Goal: Transaction & Acquisition: Purchase product/service

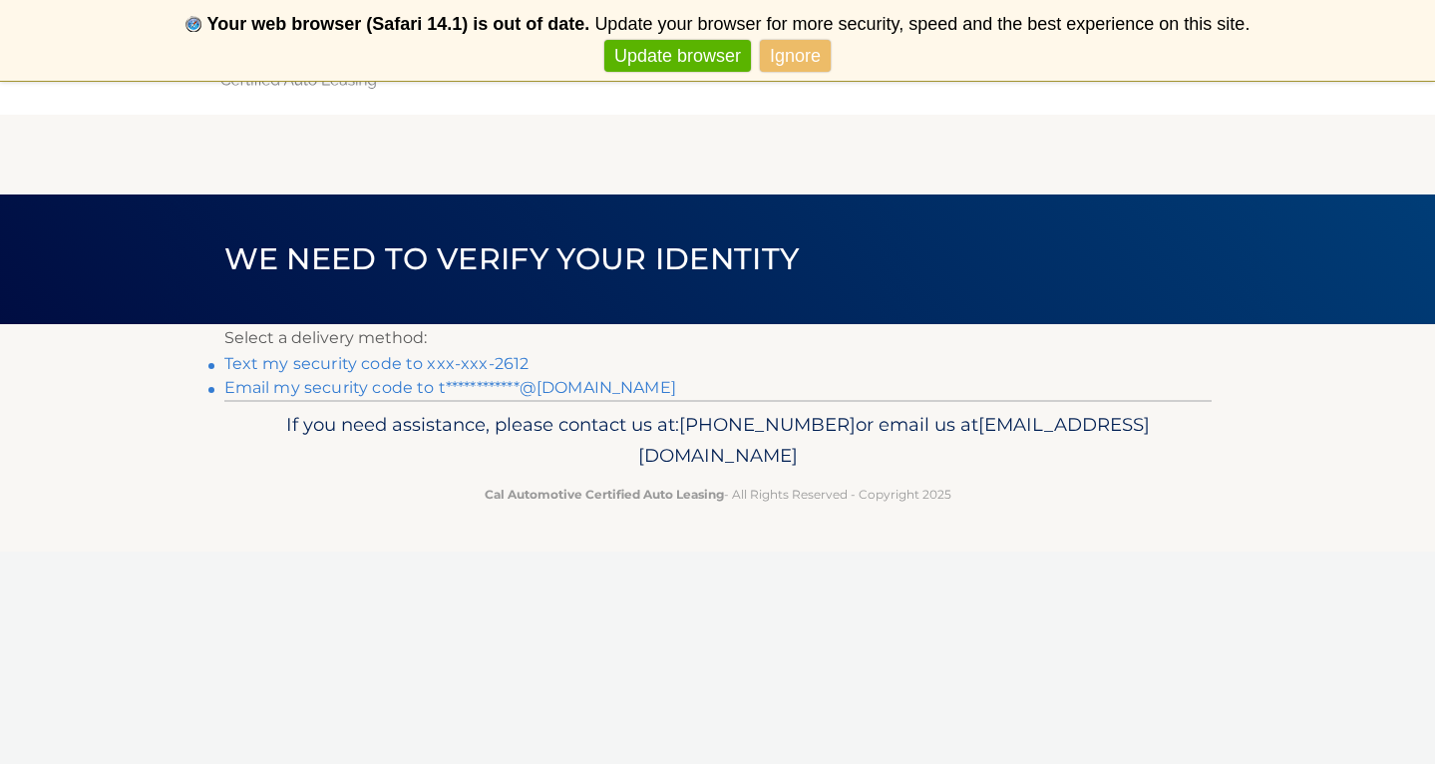
click at [439, 361] on link "Text my security code to xxx-xxx-2612" at bounding box center [376, 363] width 305 height 19
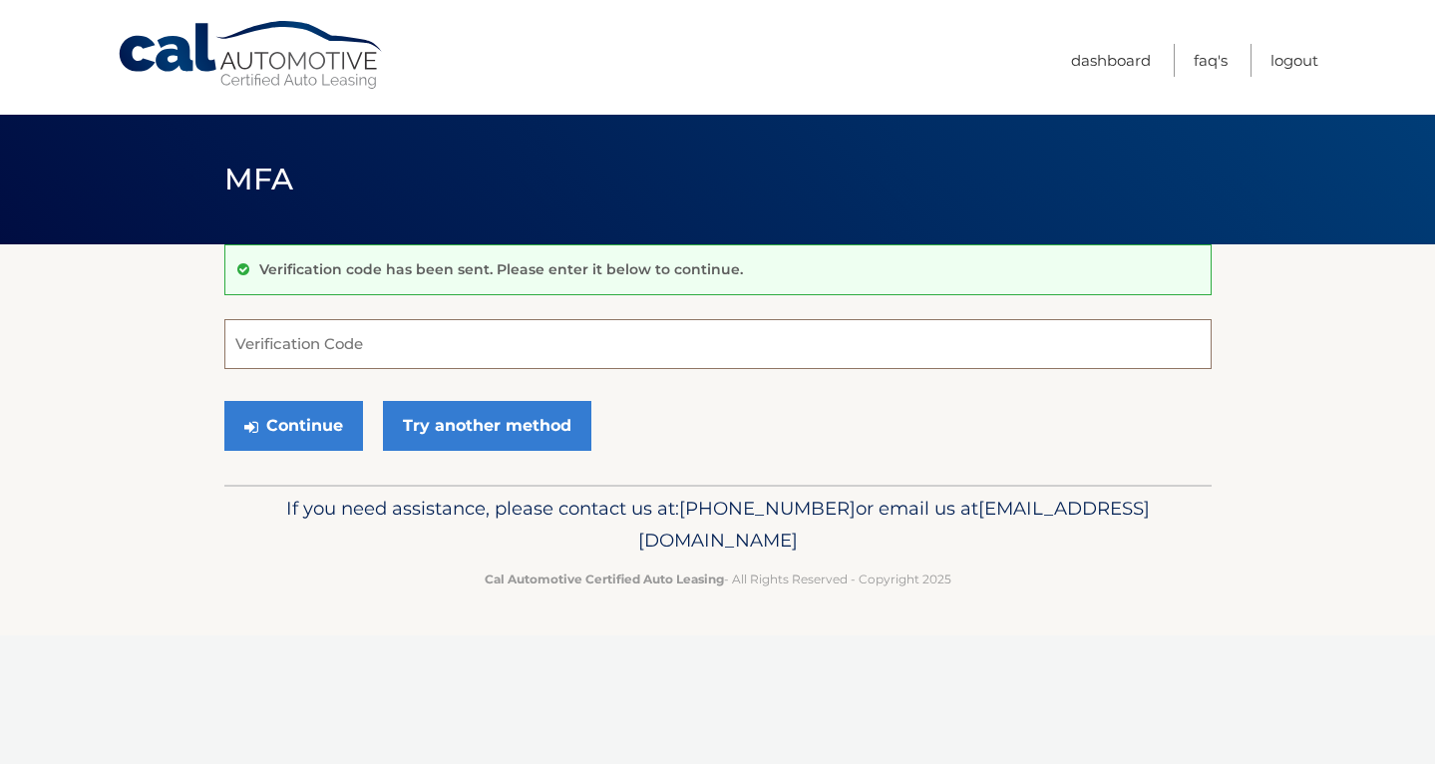
click at [436, 338] on input "Verification Code" at bounding box center [718, 344] width 988 height 50
type input "849926"
click at [327, 439] on button "Continue" at bounding box center [293, 426] width 139 height 50
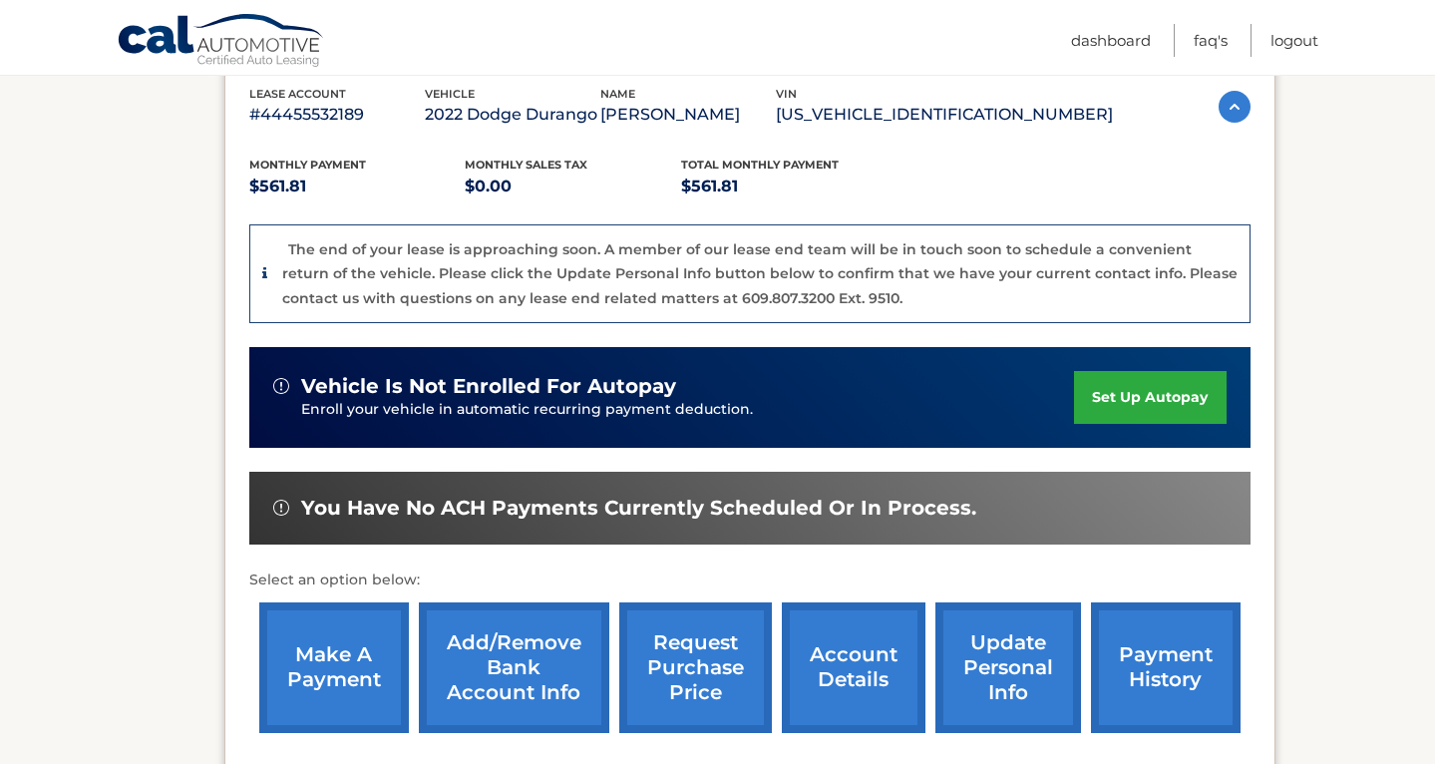
scroll to position [321, 0]
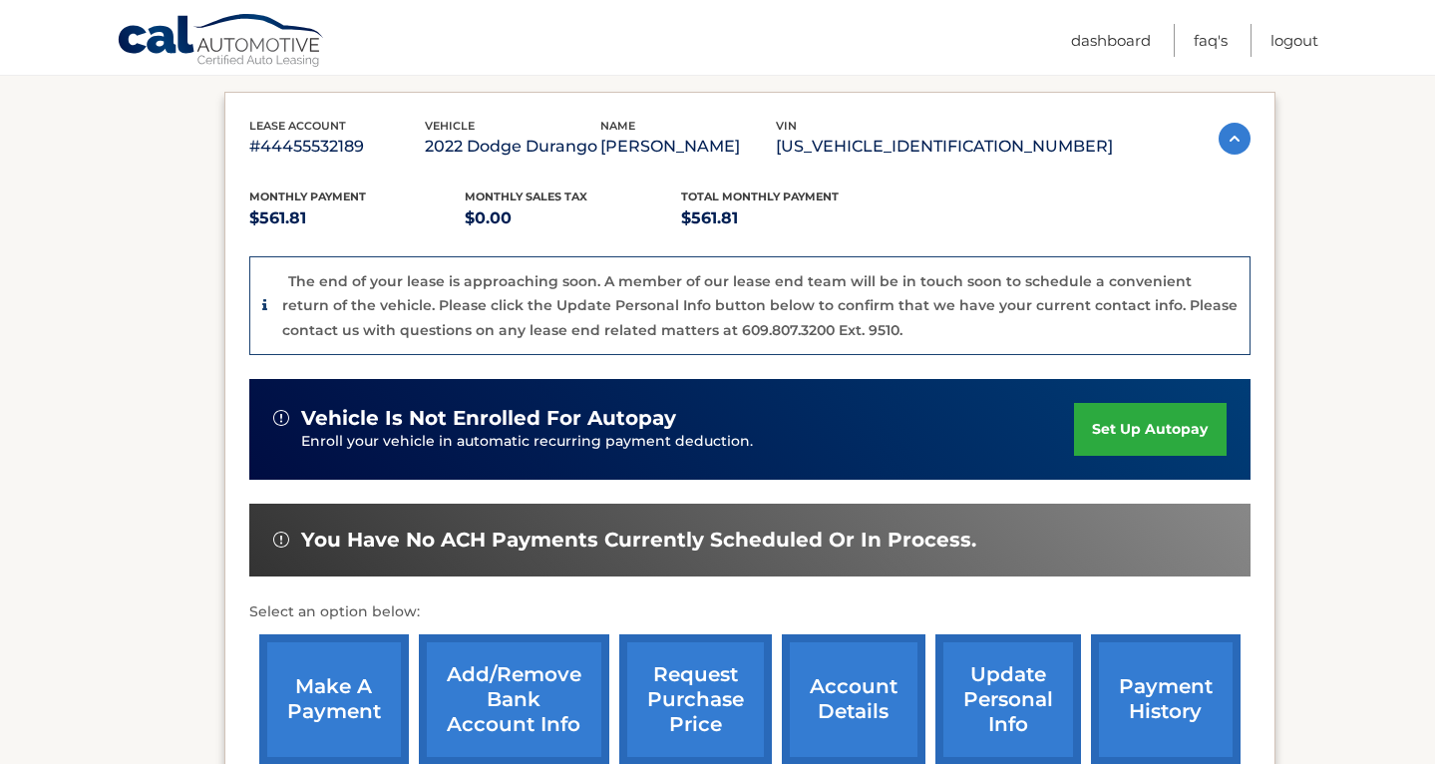
click at [357, 679] on link "make a payment" at bounding box center [334, 699] width 150 height 131
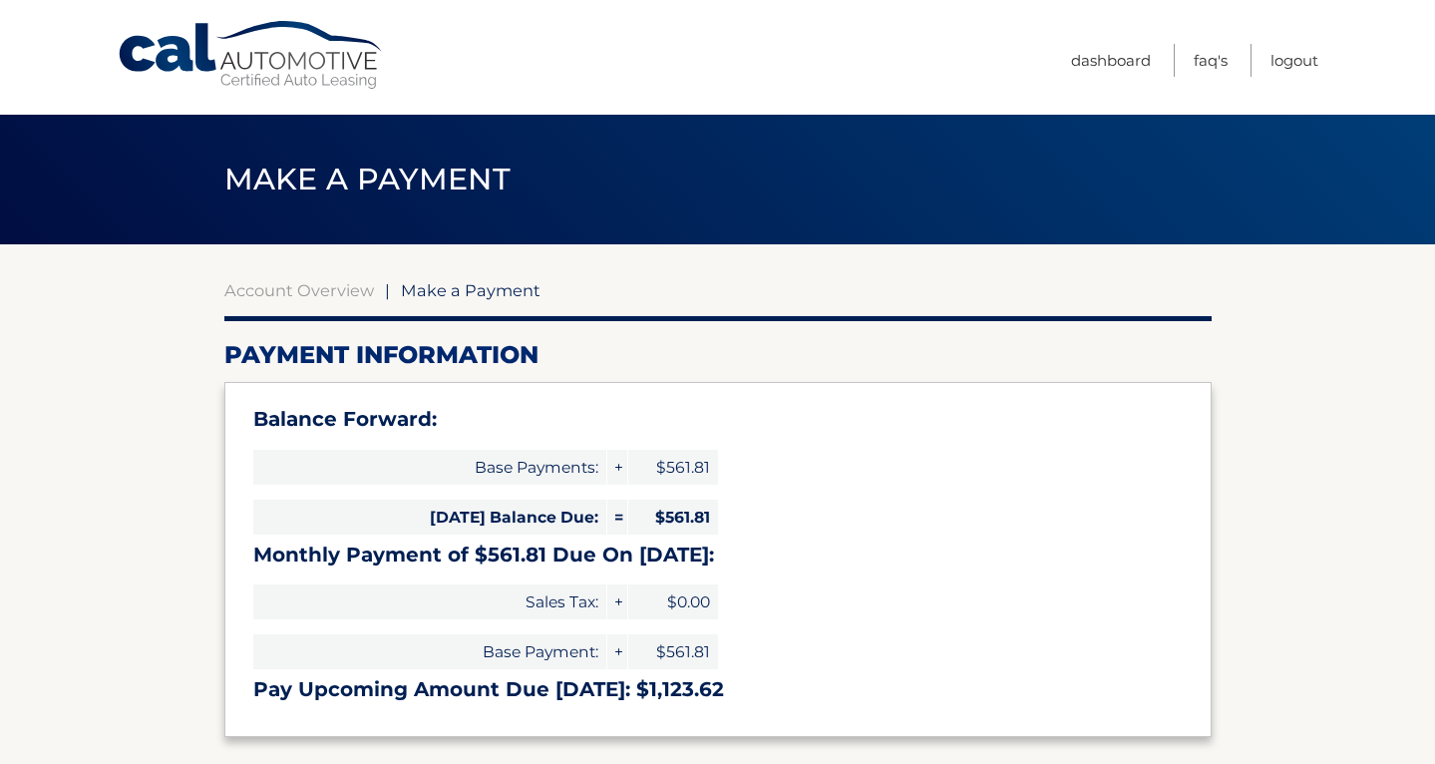
select select "MTVjOTdlNGEtMzFkZC00YTgxLWJkMTEtZDc5OTExMDg5YjMx"
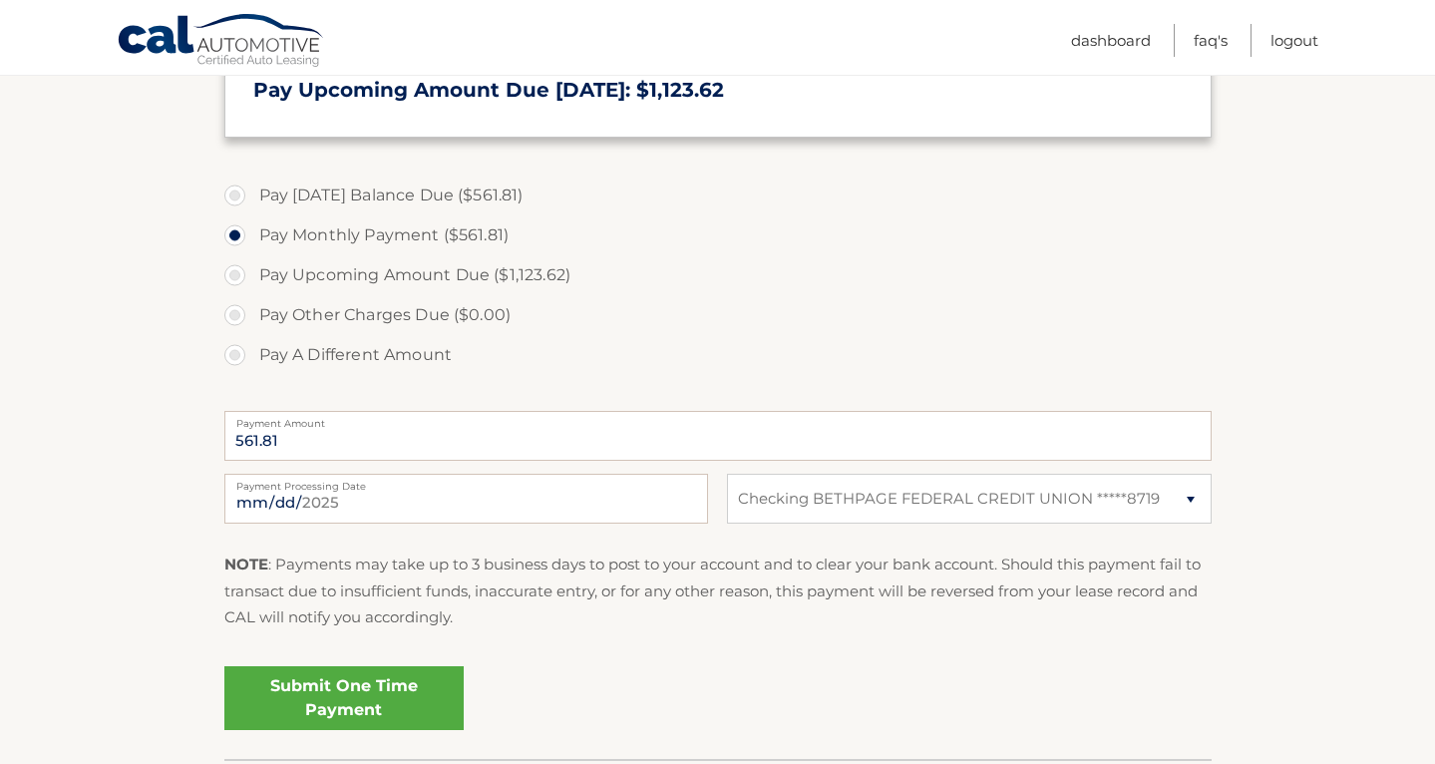
scroll to position [613, 0]
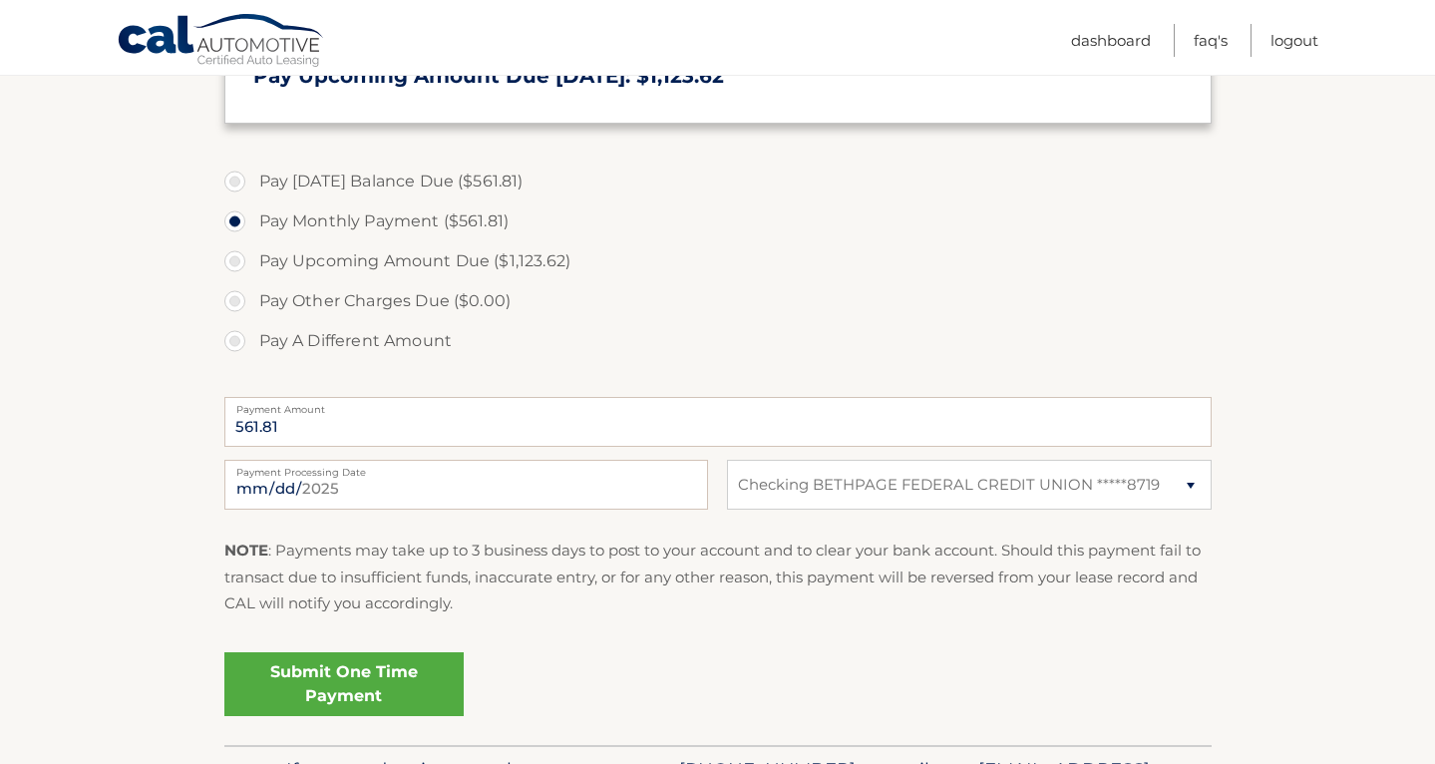
click at [404, 684] on link "Submit One Time Payment" at bounding box center [343, 684] width 239 height 64
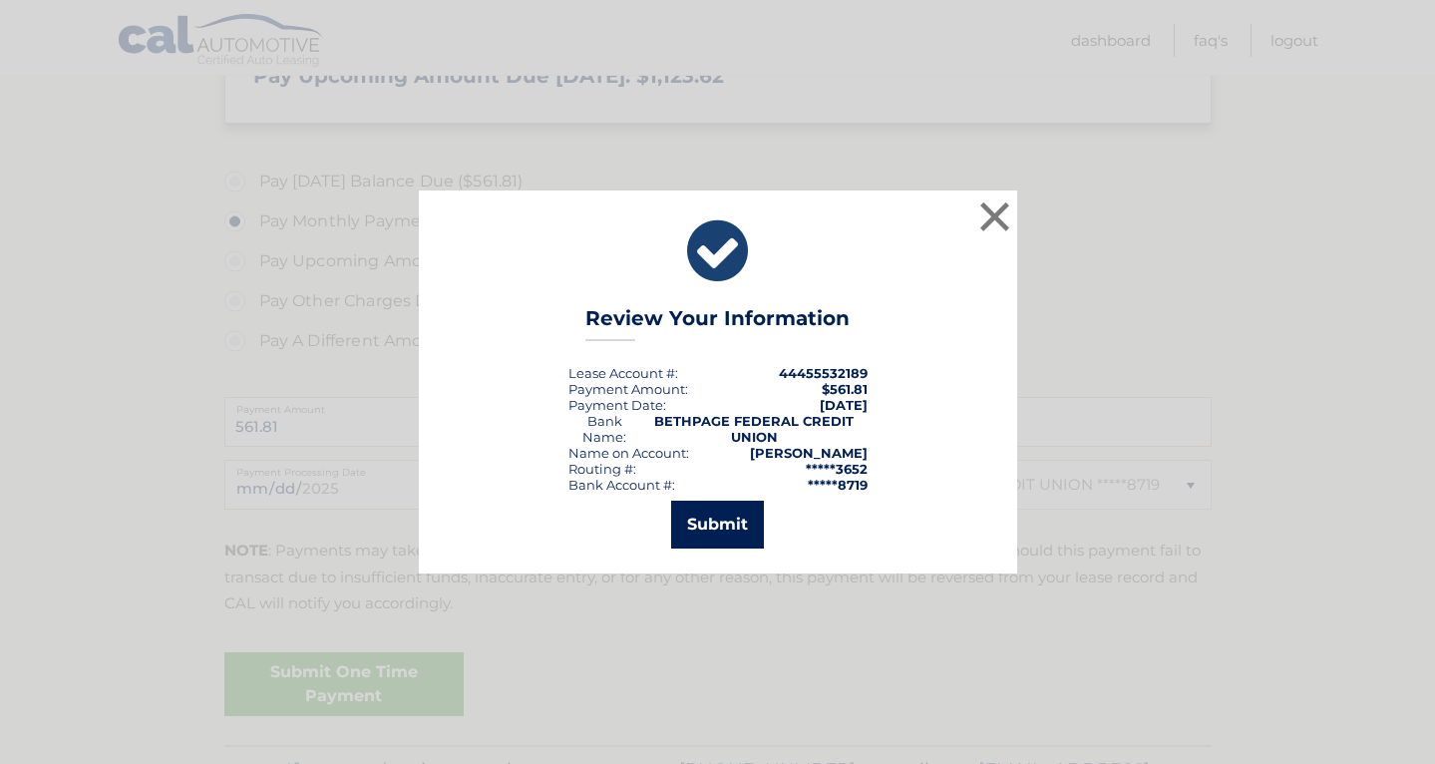
click at [740, 520] on button "Submit" at bounding box center [717, 525] width 93 height 48
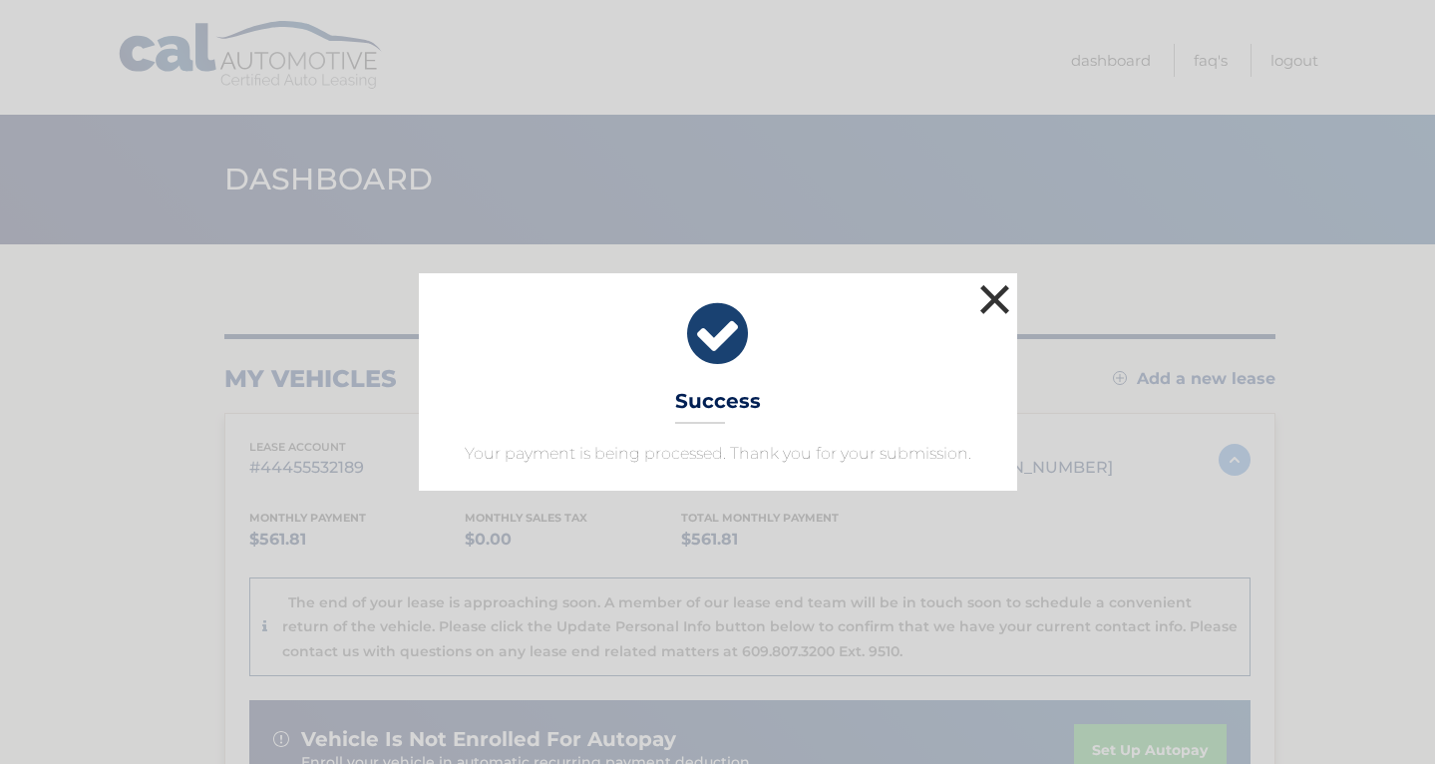
click at [996, 303] on button "×" at bounding box center [996, 299] width 40 height 40
